Goal: Information Seeking & Learning: Learn about a topic

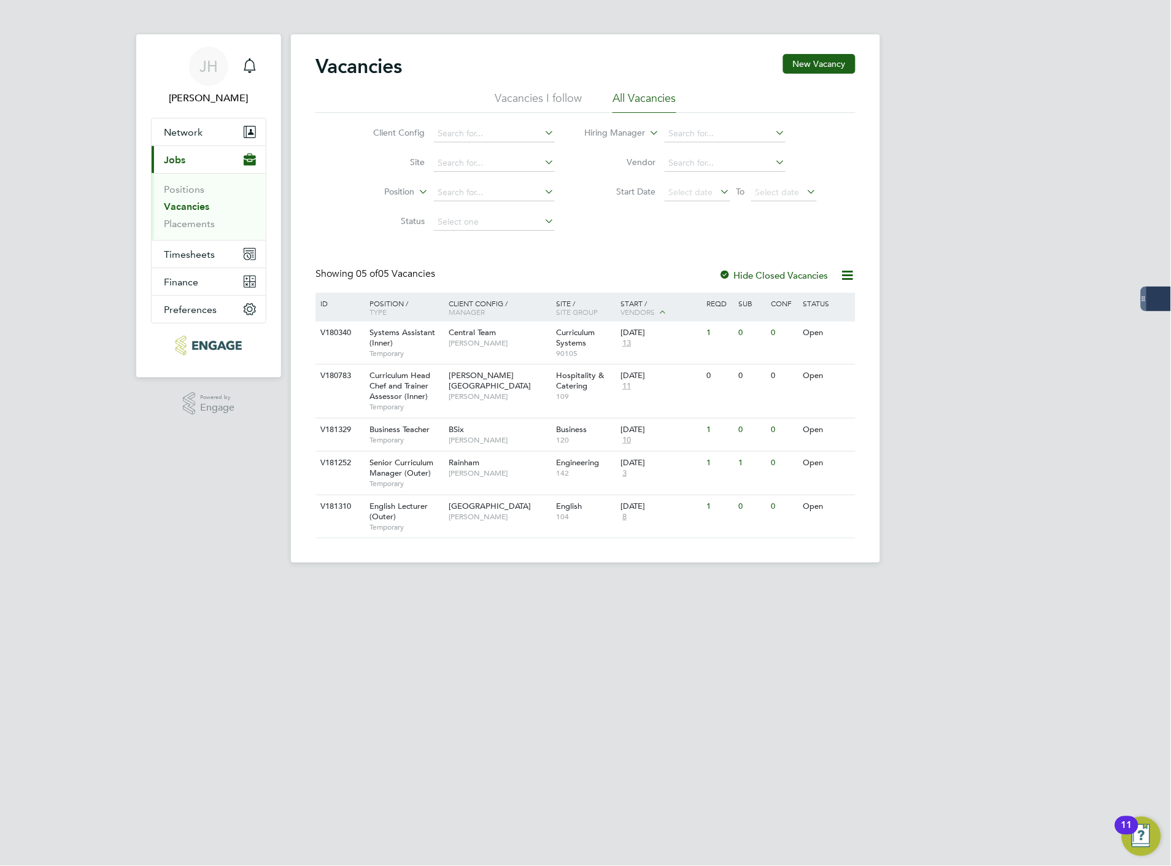
click at [168, 212] on link "Vacancies" at bounding box center [186, 207] width 45 height 12
click at [187, 206] on link "Vacancies" at bounding box center [186, 207] width 45 height 12
click at [191, 185] on link "Positions" at bounding box center [184, 189] width 41 height 12
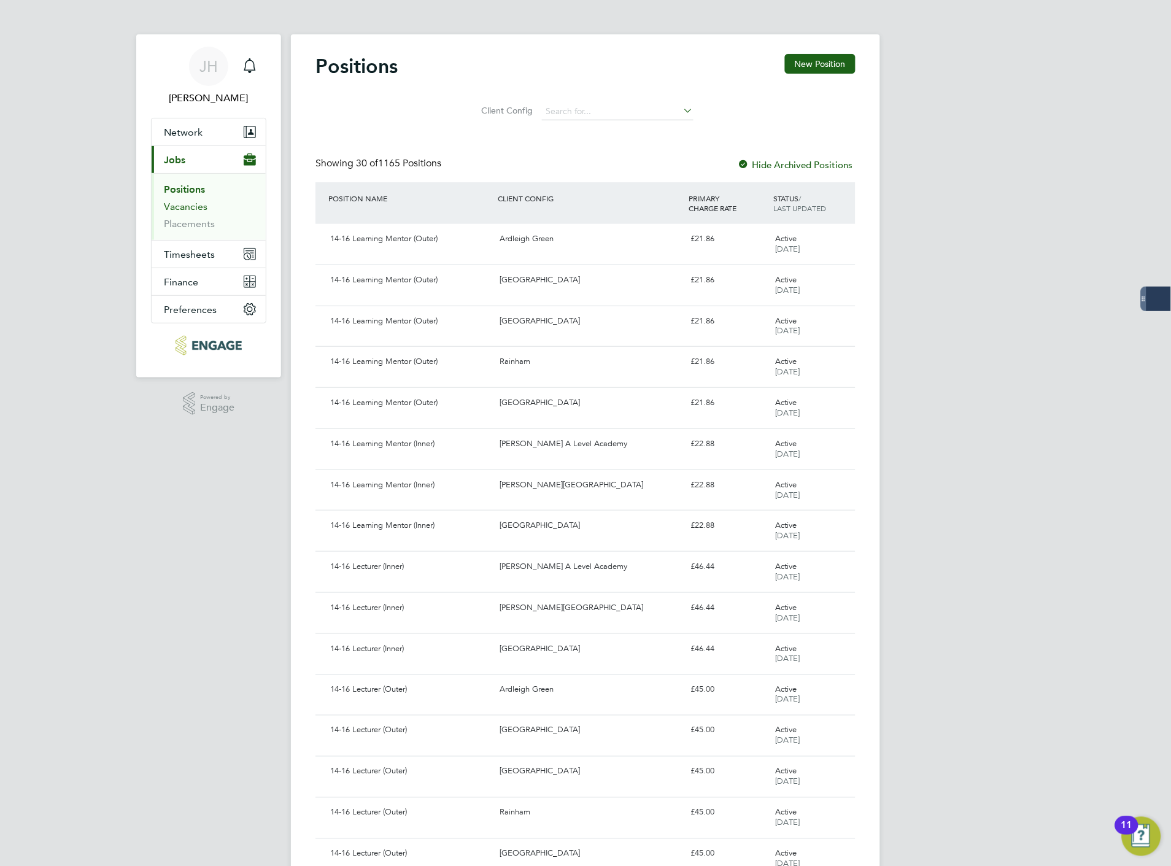
click at [190, 204] on link "Vacancies" at bounding box center [186, 207] width 44 height 12
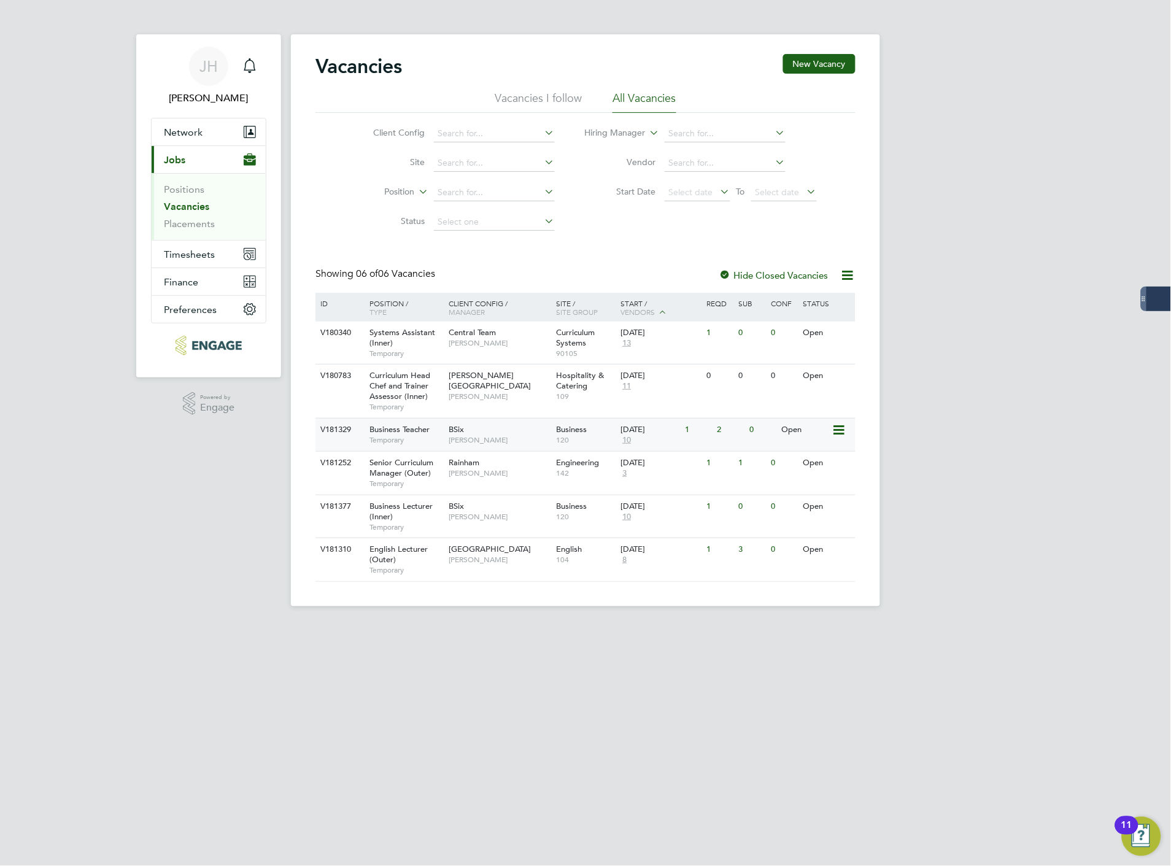
click at [425, 432] on span "Business Teacher" at bounding box center [399, 429] width 60 height 10
click at [514, 477] on span "Nathan Morris" at bounding box center [499, 473] width 101 height 10
click at [538, 480] on div "Rainham Nathan Morris" at bounding box center [499, 468] width 107 height 32
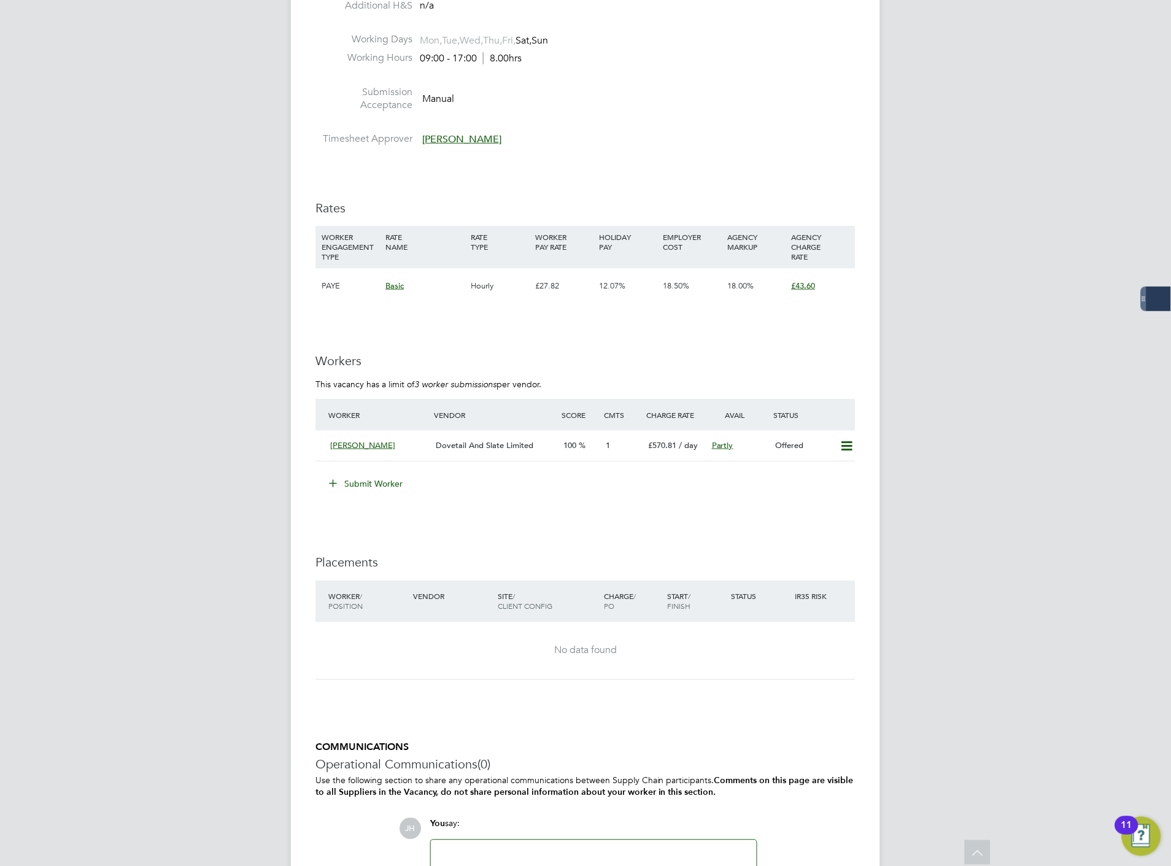
scroll to position [1500, 0]
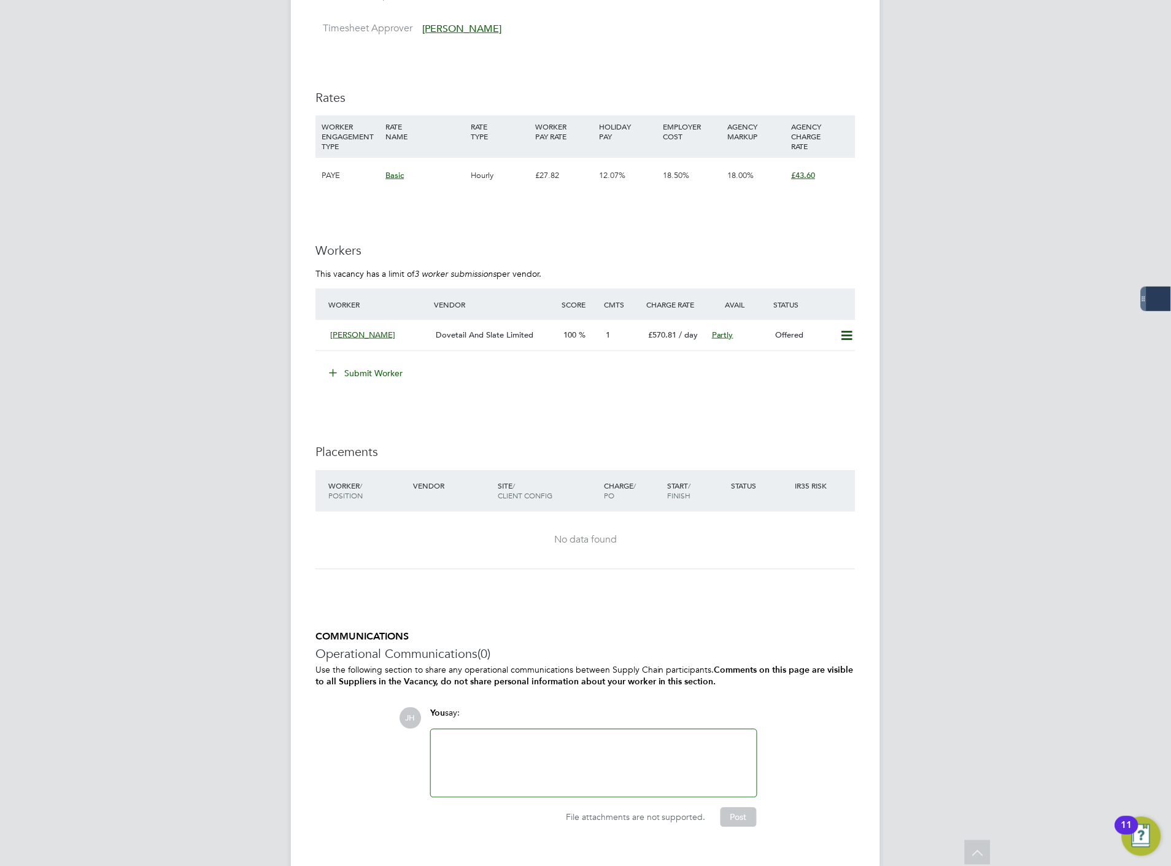
scroll to position [1601, 0]
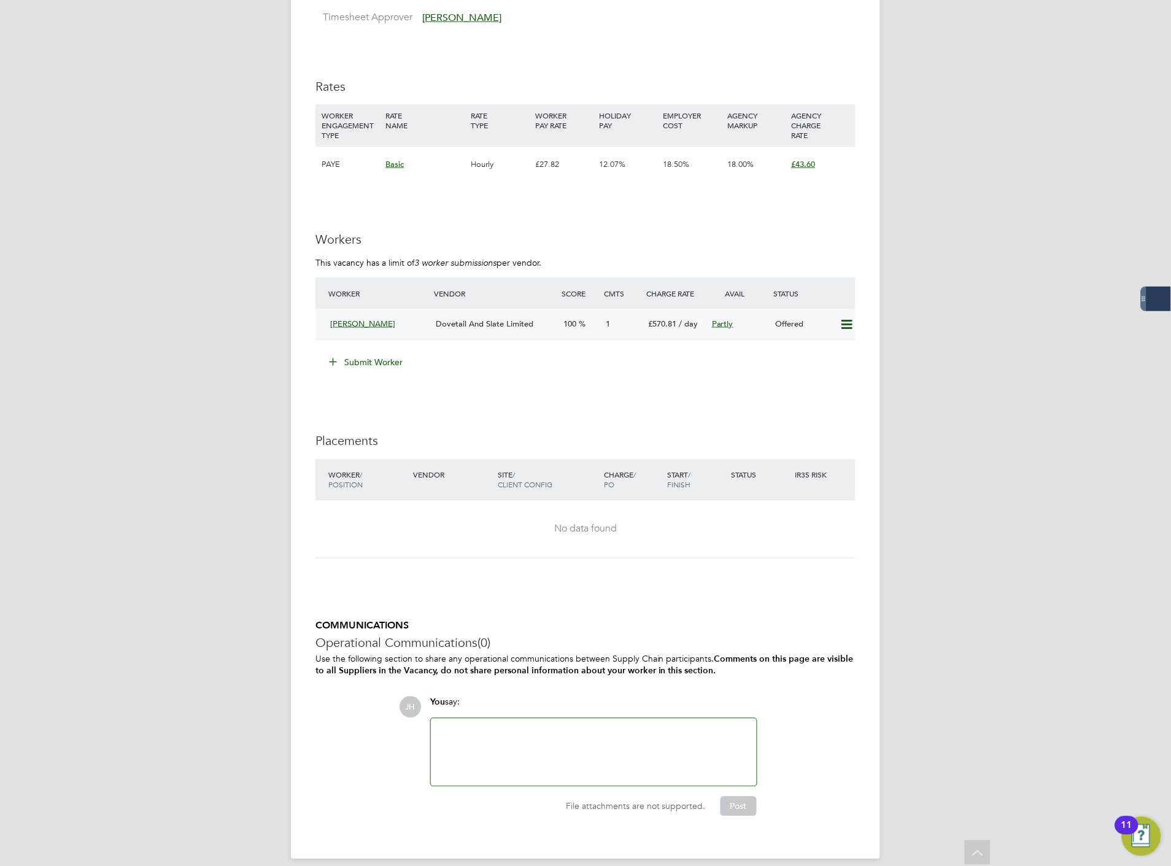
click at [847, 320] on icon at bounding box center [846, 325] width 15 height 10
drag, startPoint x: 676, startPoint y: 311, endPoint x: 643, endPoint y: 311, distance: 33.1
click at [643, 314] on div "£570.81 / day" at bounding box center [675, 324] width 64 height 20
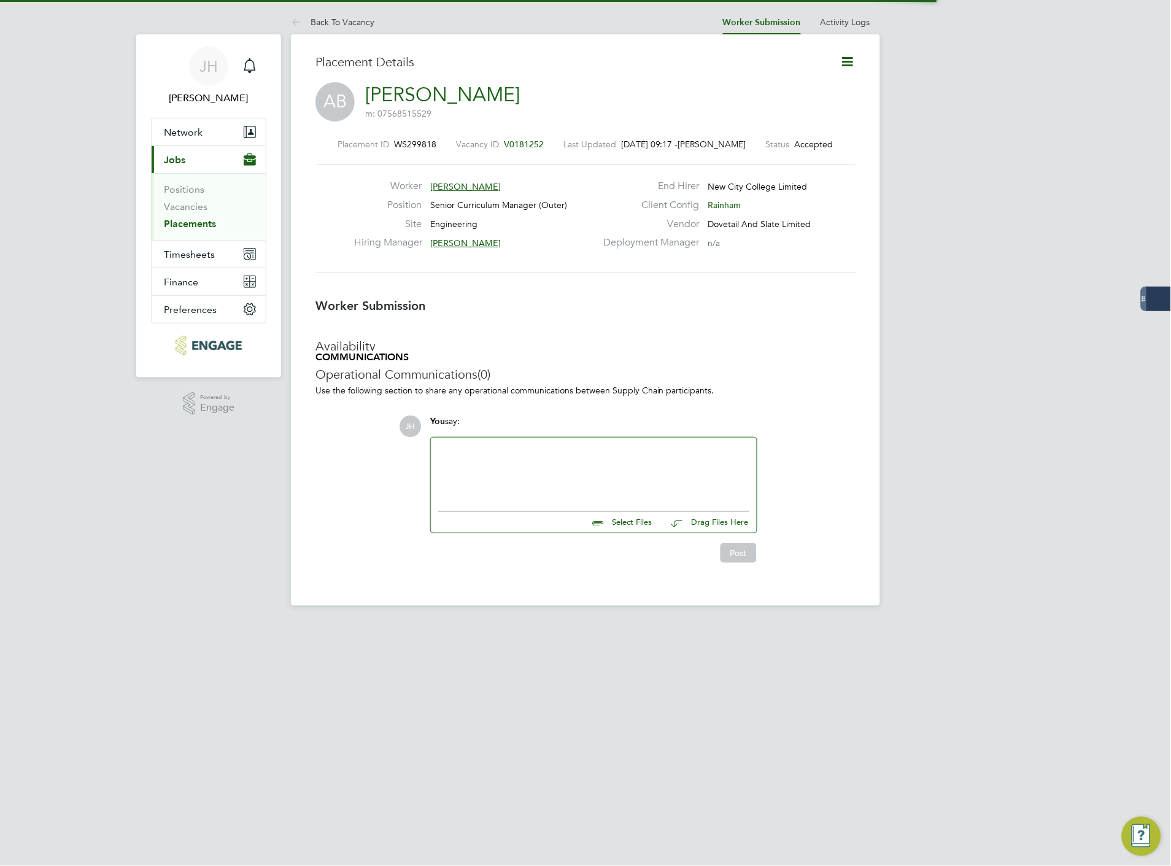
scroll to position [6, 5]
